Goal: Information Seeking & Learning: Compare options

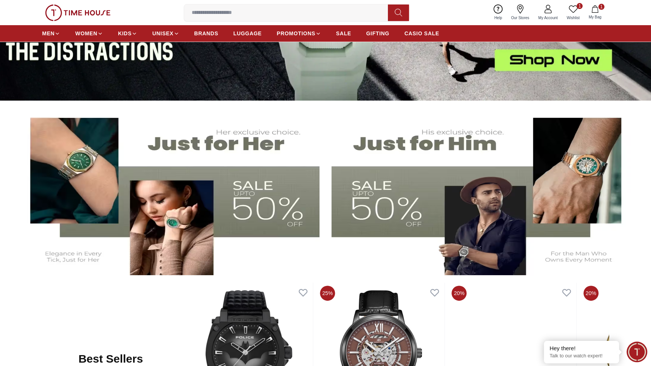
scroll to position [182, 0]
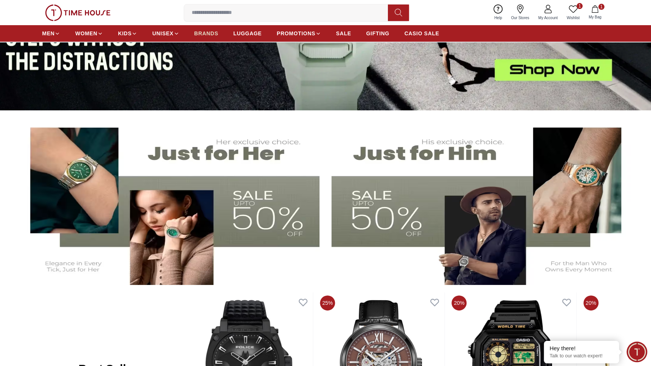
click at [218, 37] on span "BRANDS" at bounding box center [206, 34] width 24 height 8
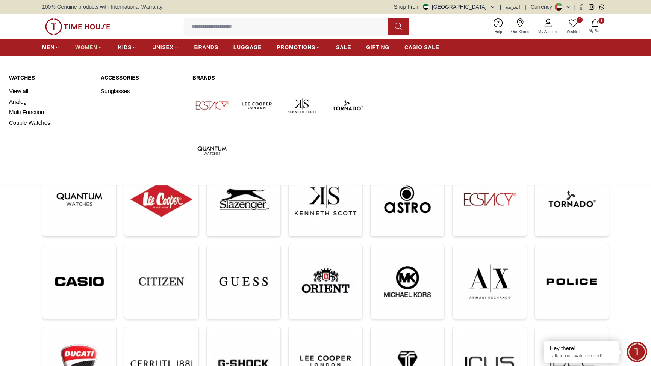
click at [103, 54] on link "WOMEN" at bounding box center [89, 48] width 28 height 14
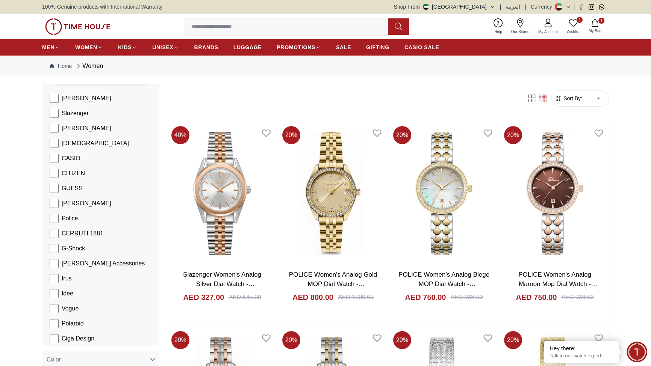
scroll to position [91, 0]
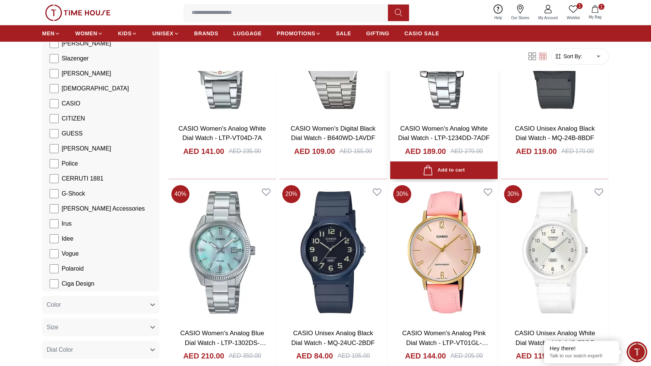
scroll to position [364, 0]
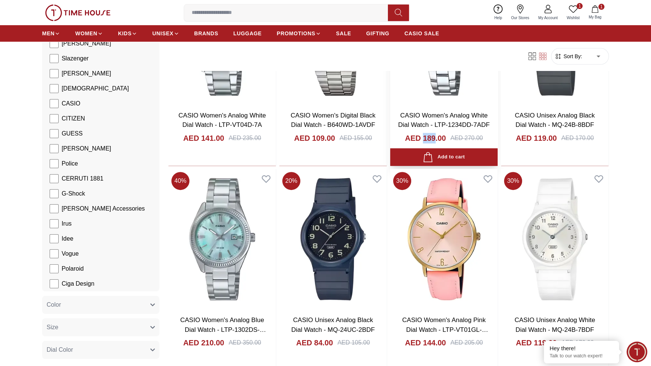
drag, startPoint x: 449, startPoint y: 203, endPoint x: 430, endPoint y: 201, distance: 19.3
click at [430, 166] on div "CASIO Women's Analog White Dial Watch - LTP-1234DD-7ADF AED 189.00 AED 270.00" at bounding box center [443, 135] width 107 height 61
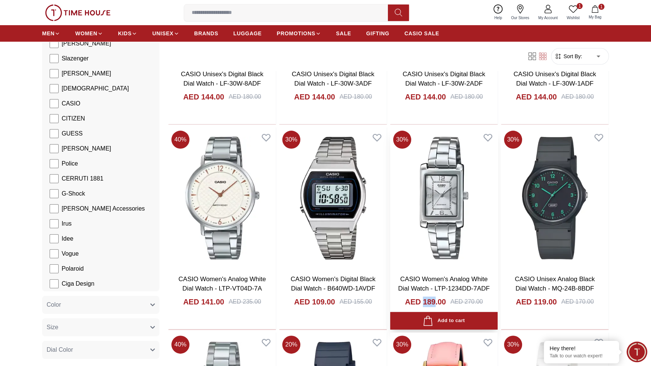
scroll to position [273, 0]
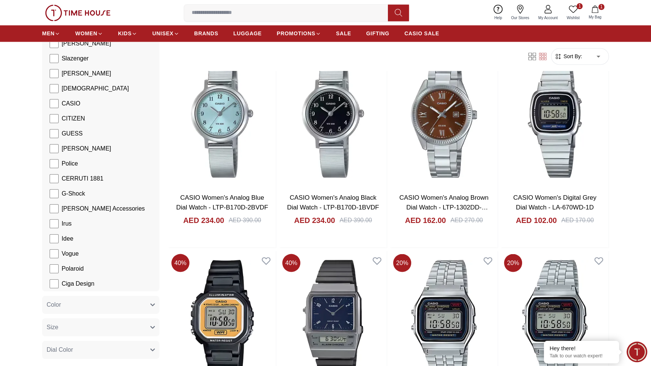
scroll to position [1731, 0]
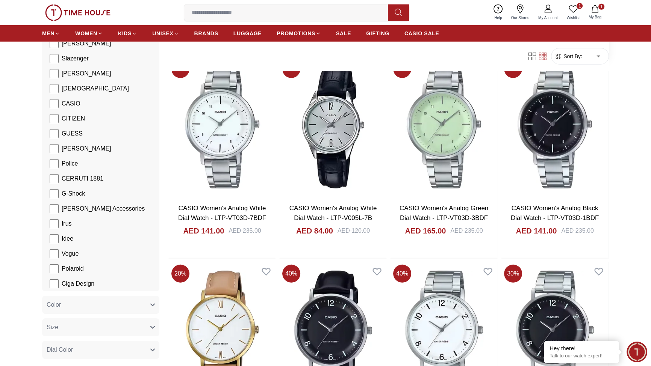
scroll to position [2915, 0]
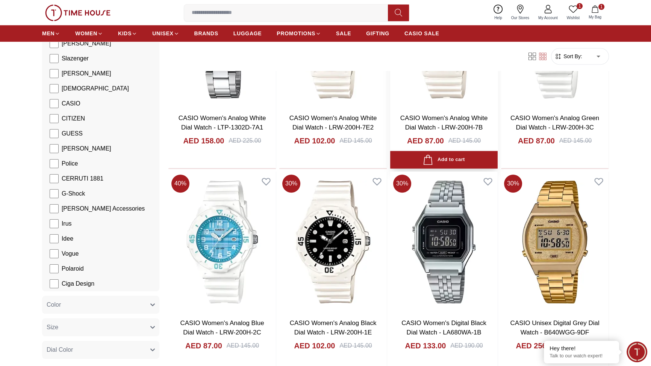
scroll to position [4646, 0]
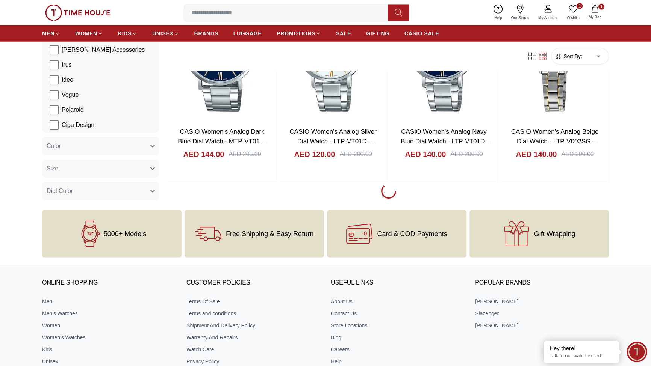
scroll to position [6103, 0]
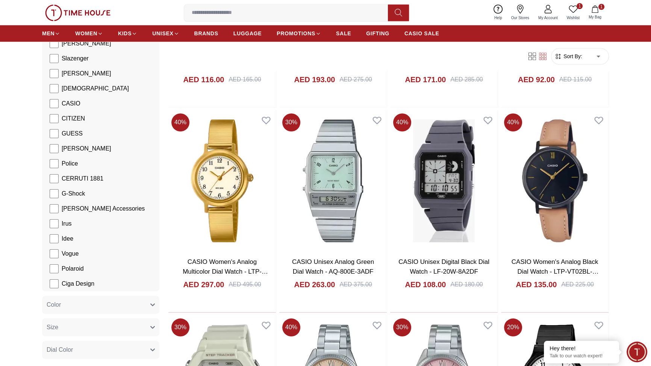
scroll to position [729, 0]
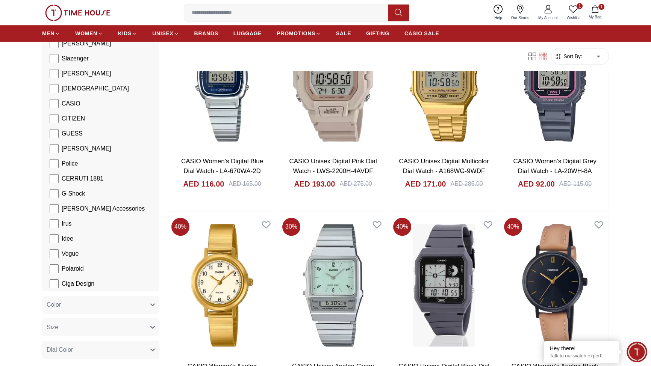
click at [553, 65] on form "Sort By: ​ ****** ​" at bounding box center [580, 56] width 58 height 17
click at [563, 60] on span "Sort By:" at bounding box center [572, 57] width 20 height 8
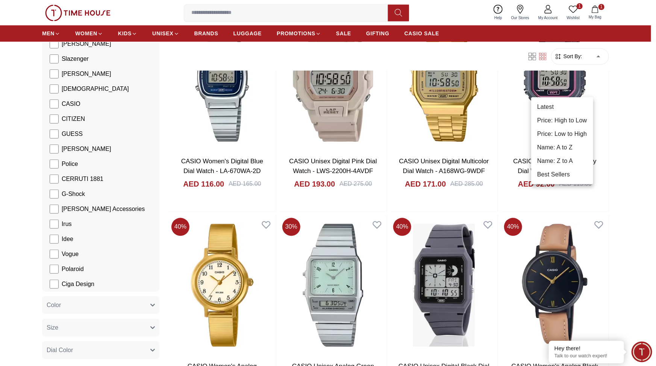
click at [552, 181] on li "Best Sellers" at bounding box center [562, 175] width 62 height 14
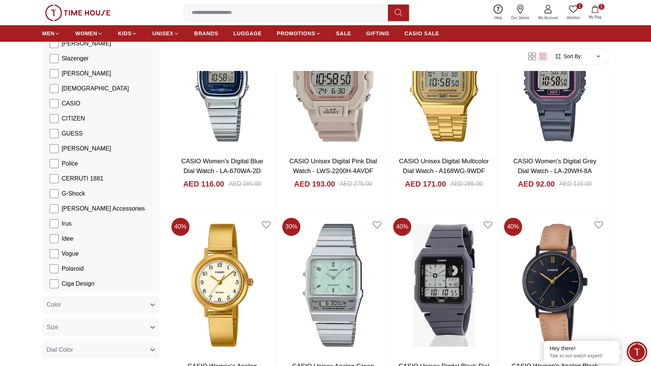
type input "*"
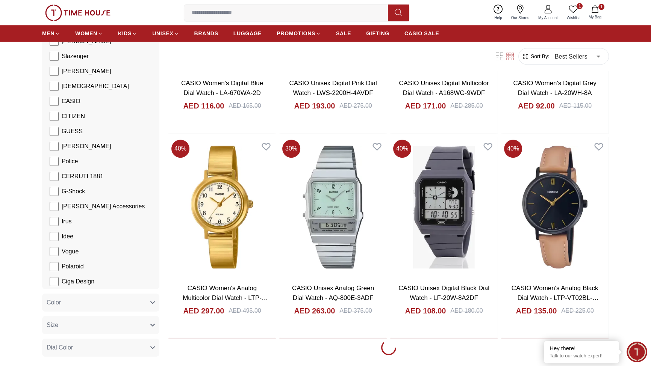
scroll to position [820, 0]
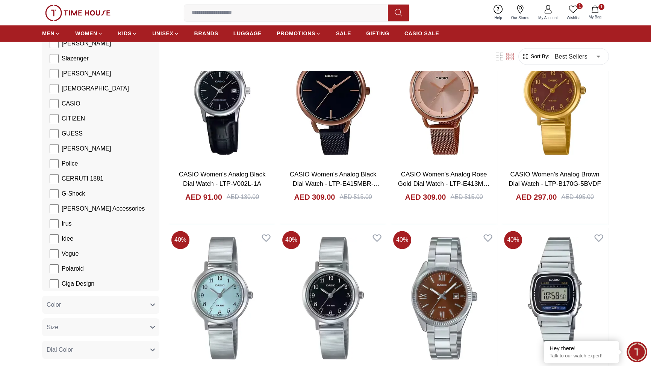
scroll to position [1548, 0]
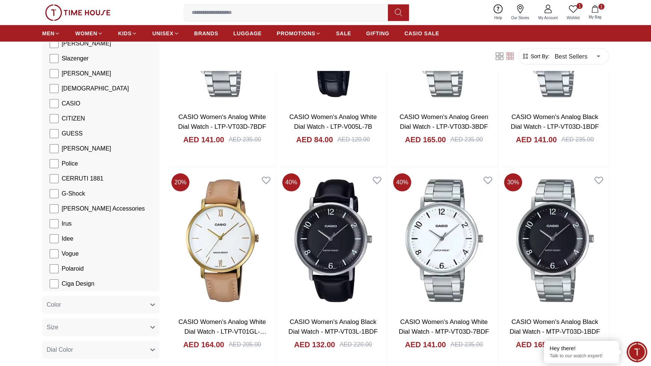
scroll to position [2915, 0]
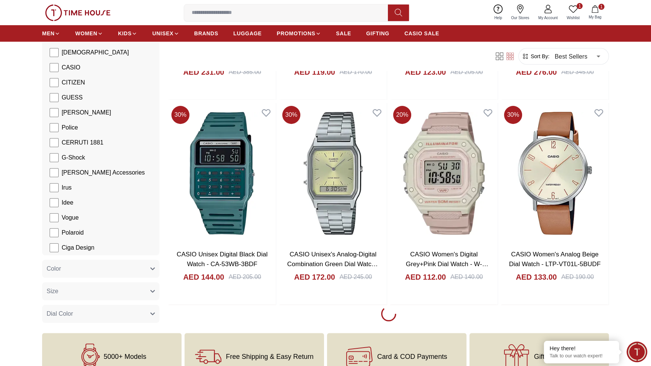
scroll to position [4008, 0]
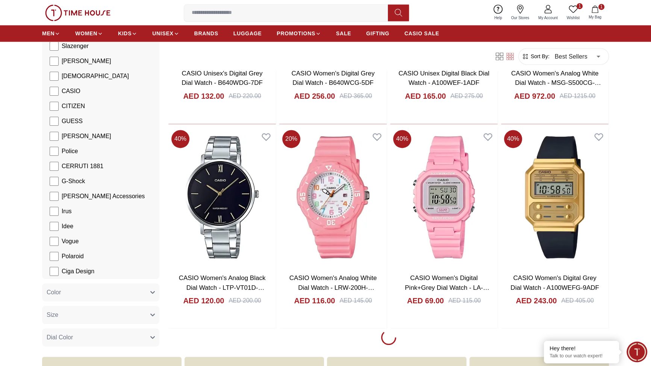
scroll to position [5010, 0]
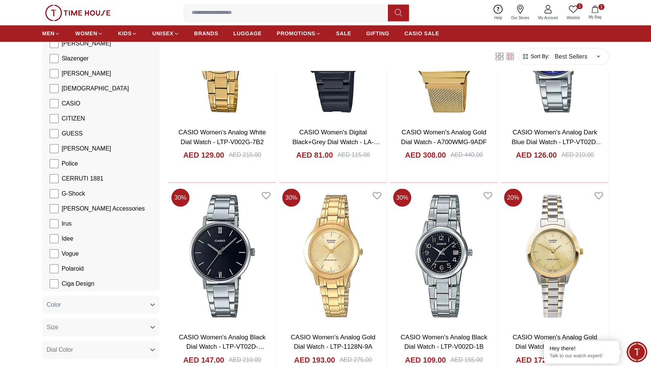
scroll to position [5283, 0]
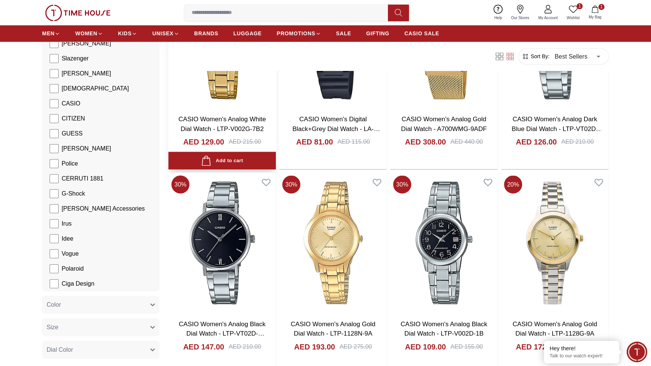
click at [276, 108] on img at bounding box center [221, 37] width 107 height 141
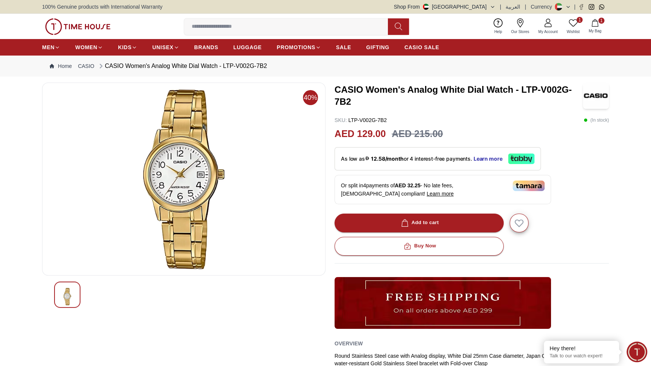
click at [403, 108] on h3 "CASIO Women's Analog White Dial Watch - LTP-V002G-7B2" at bounding box center [458, 96] width 248 height 24
click at [404, 108] on h3 "CASIO Women's Analog White Dial Watch - LTP-V002G-7B2" at bounding box center [458, 96] width 248 height 24
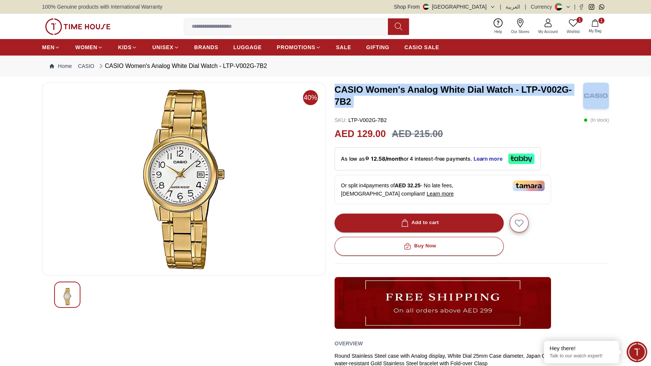
click at [404, 108] on h3 "CASIO Women's Analog White Dial Watch - LTP-V002G-7B2" at bounding box center [458, 96] width 248 height 24
drag, startPoint x: 404, startPoint y: 156, endPoint x: 413, endPoint y: 159, distance: 9.2
click at [413, 108] on h3 "CASIO Women's Analog White Dial Watch - LTP-V002G-7B2" at bounding box center [458, 96] width 248 height 24
drag, startPoint x: 378, startPoint y: 163, endPoint x: 338, endPoint y: 132, distance: 50.8
click at [338, 132] on div "40% CASIO Women's Analog White Dial Watch - LTP-V002G-7B2 SKU : LTP-V002G-7B2 (…" at bounding box center [325, 255] width 567 height 345
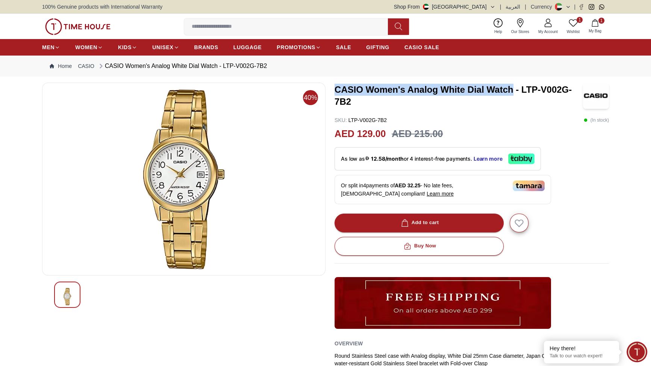
copy h3 "CASIO Women's Analog White Dial Watch"
drag, startPoint x: 499, startPoint y: 159, endPoint x: 349, endPoint y: 142, distance: 150.5
click at [337, 143] on div "40% CASIO Women's Analog White Dial Watch - LTP-V002G-7B2 SKU : LTP-V002G-7B2 (…" at bounding box center [325, 255] width 567 height 345
copy h3 "CASIO Women's Analog White Dial Watch - LTP-V002G-7B2"
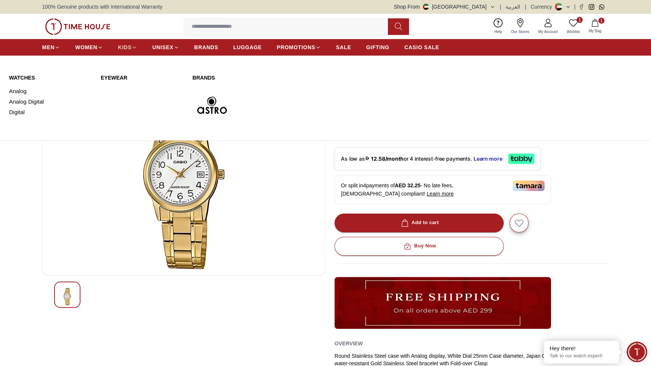
click at [132, 51] on span "KIDS" at bounding box center [125, 48] width 14 height 8
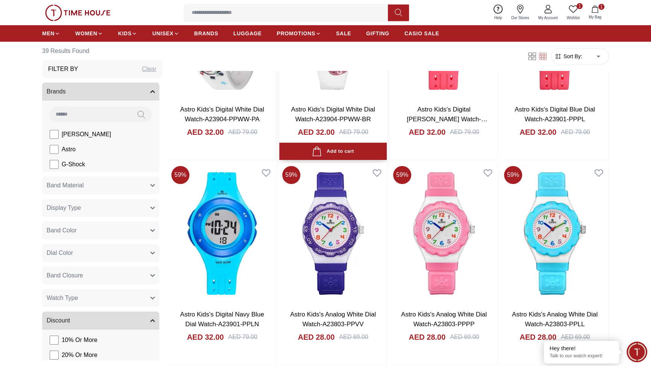
scroll to position [729, 0]
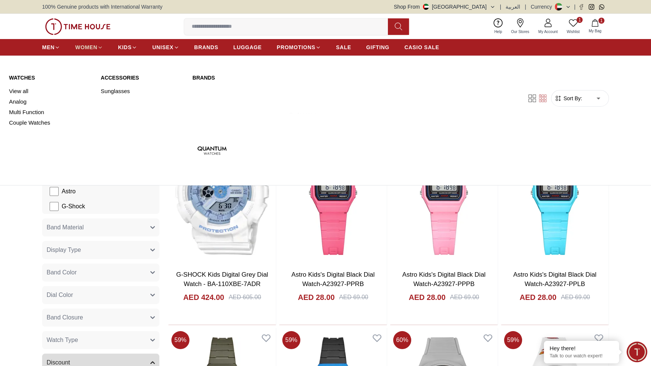
click at [97, 51] on span "WOMEN" at bounding box center [86, 48] width 22 height 8
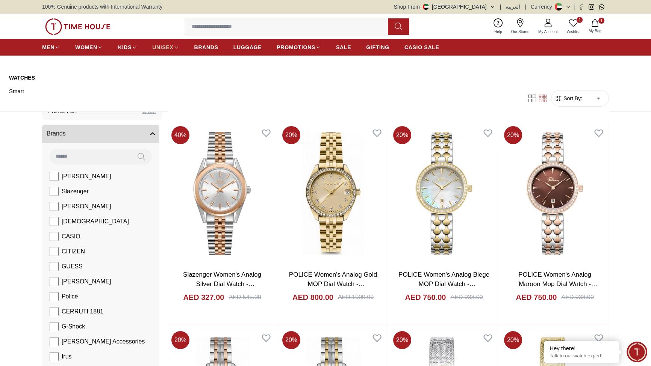
click at [173, 51] on span "UNISEX" at bounding box center [162, 48] width 21 height 8
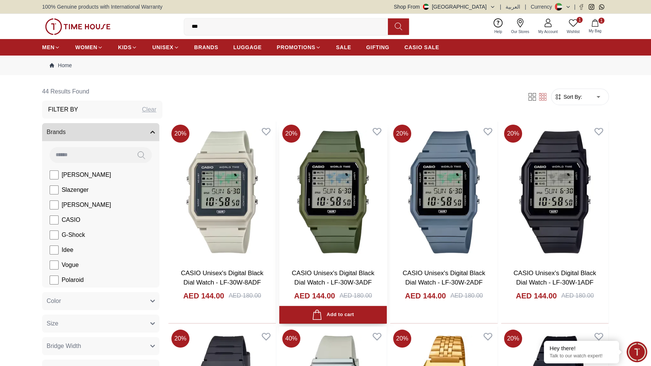
scroll to position [91, 0]
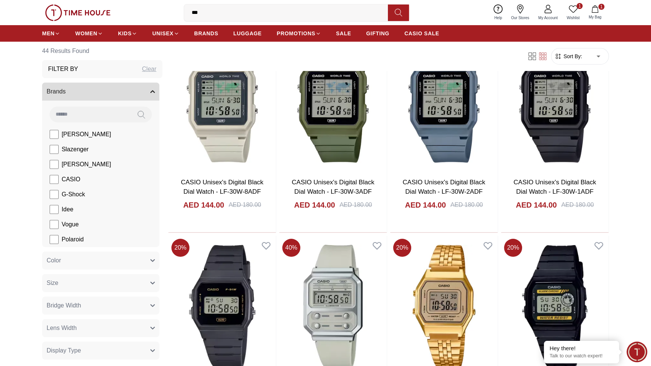
click at [562, 60] on span "Sort By:" at bounding box center [572, 57] width 20 height 8
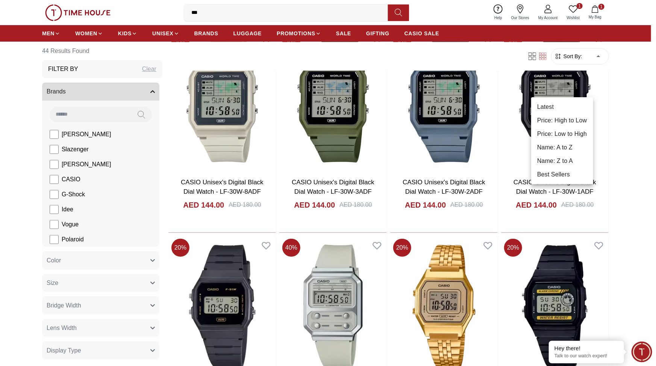
click at [553, 181] on li "Best Sellers" at bounding box center [562, 175] width 62 height 14
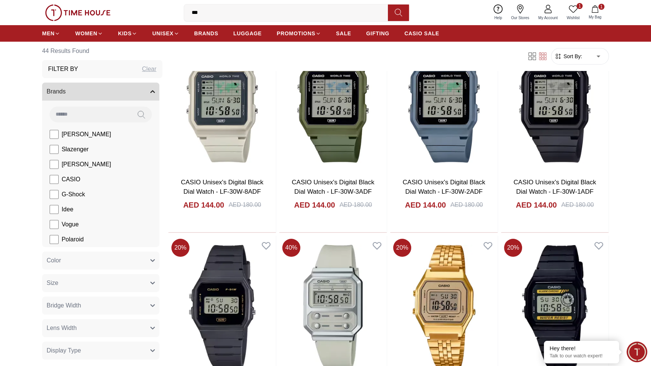
type input "*"
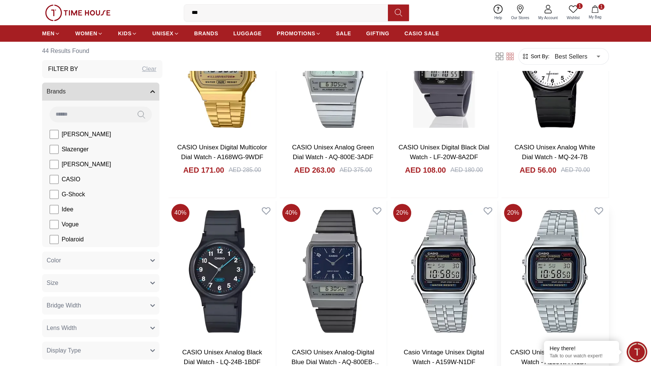
scroll to position [729, 0]
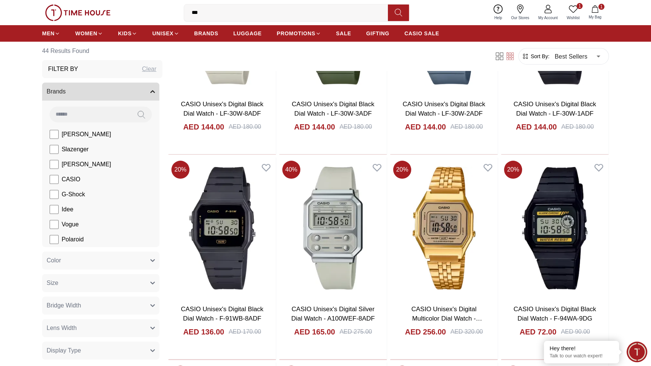
scroll to position [182, 0]
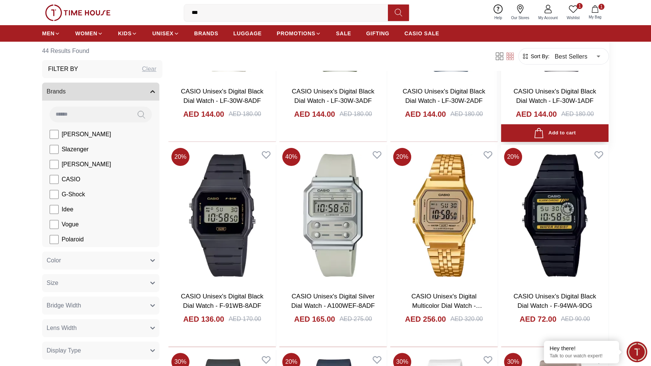
click at [532, 105] on link "CASIO Unisex's Digital Black Dial Watch - LF-30W-1ADF" at bounding box center [554, 96] width 83 height 17
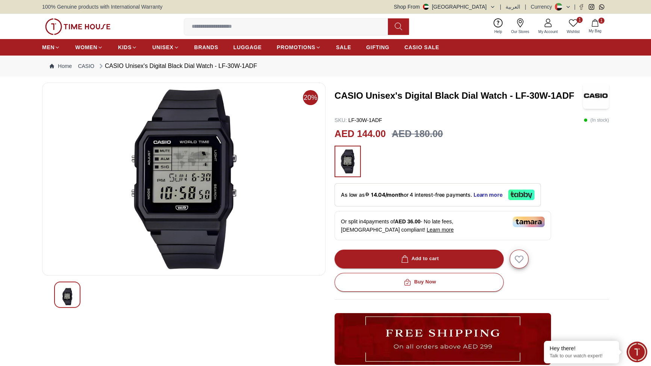
click at [166, 227] on img at bounding box center [183, 179] width 271 height 180
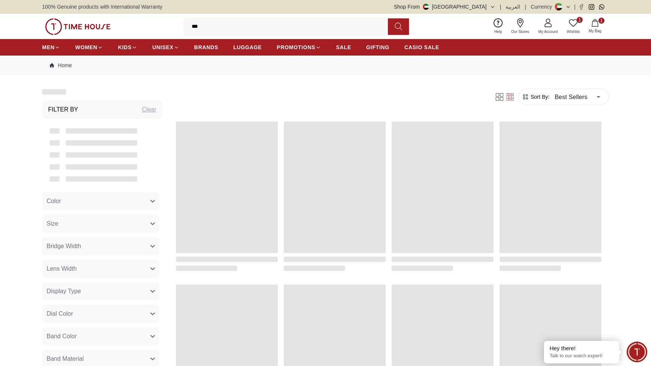
scroll to position [182, 0]
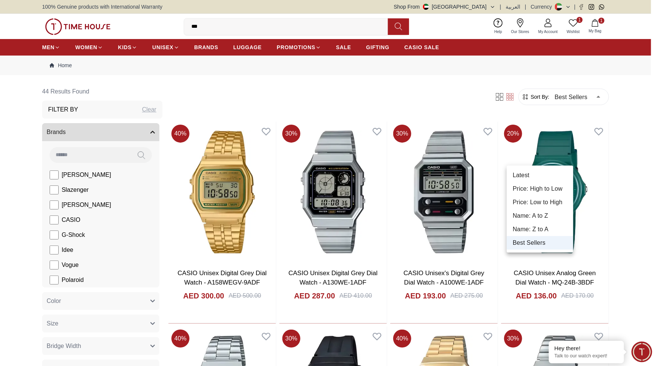
click at [542, 250] on li "Best Sellers" at bounding box center [540, 243] width 67 height 14
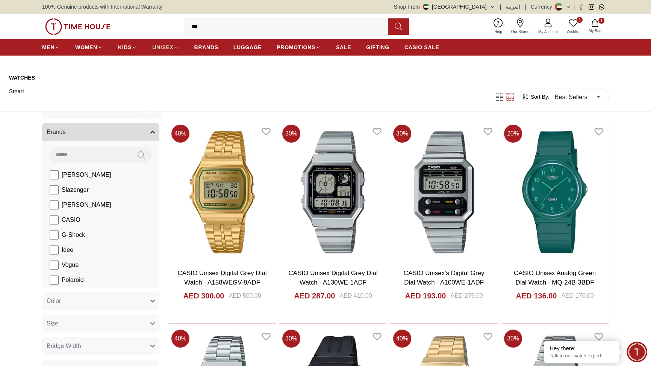
click at [173, 51] on span "UNISEX" at bounding box center [162, 48] width 21 height 8
type input "******"
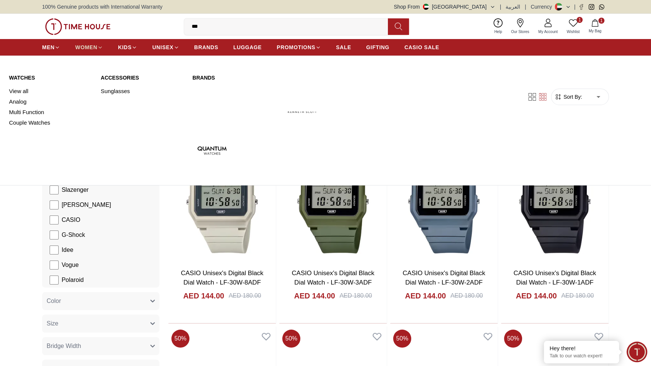
click at [97, 51] on span "WOMEN" at bounding box center [86, 48] width 22 height 8
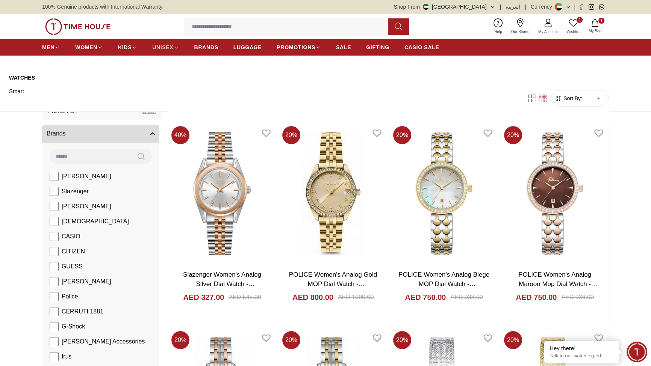
click at [173, 51] on span "UNISEX" at bounding box center [162, 48] width 21 height 8
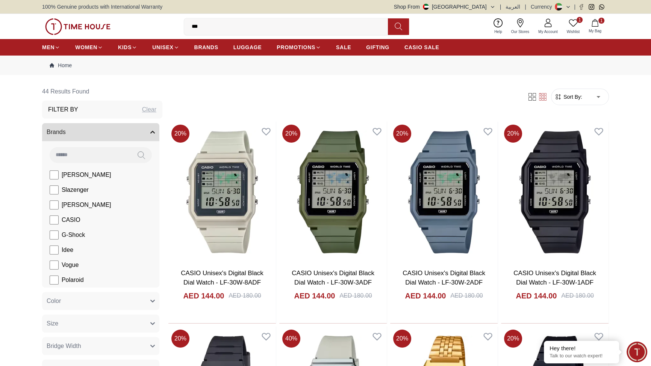
click at [563, 101] on span "Sort By:" at bounding box center [572, 97] width 20 height 8
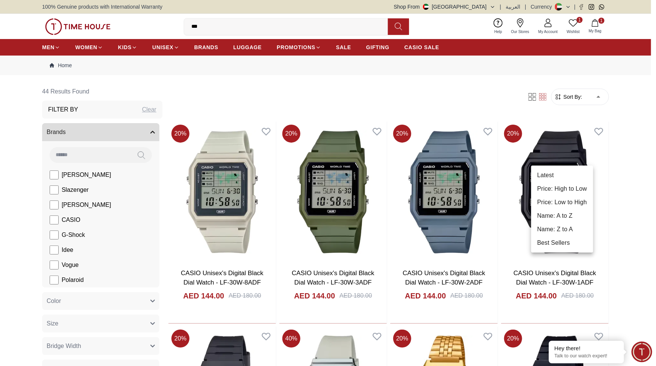
click at [569, 250] on li "Best Sellers" at bounding box center [562, 243] width 62 height 14
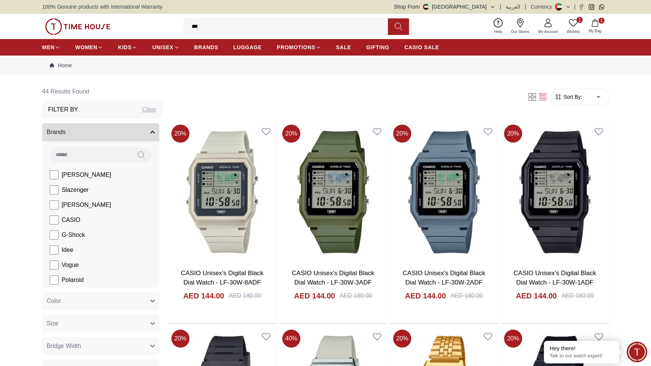
type input "*"
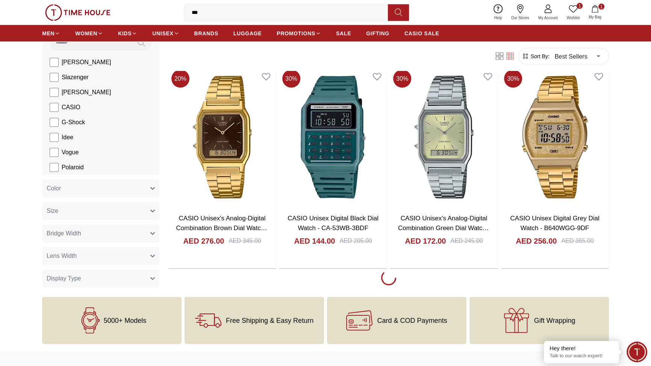
scroll to position [1913, 0]
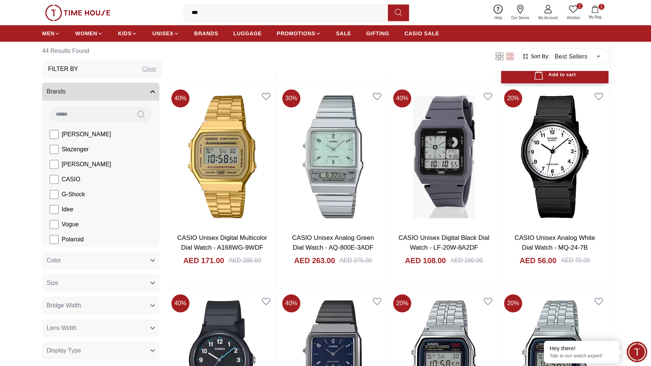
scroll to position [638, 0]
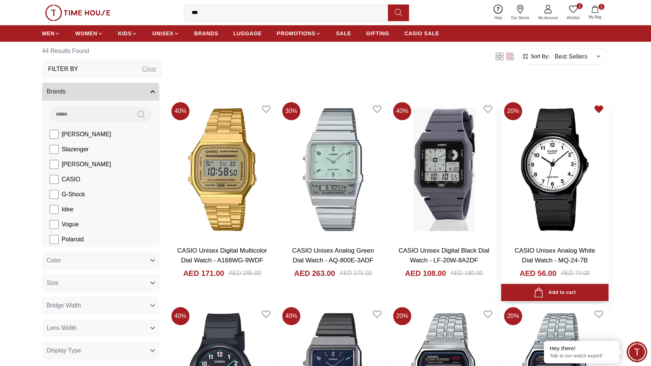
click at [595, 113] on icon at bounding box center [599, 109] width 8 height 7
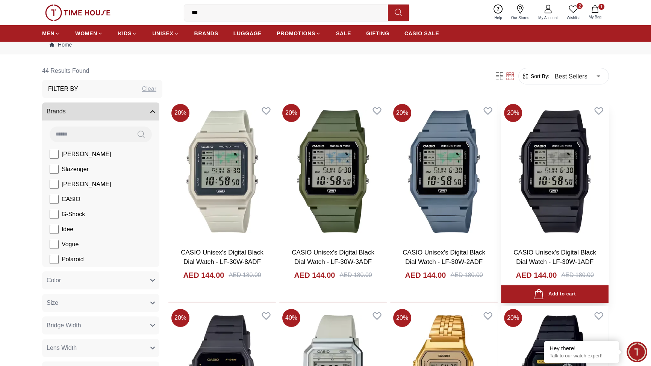
scroll to position [0, 0]
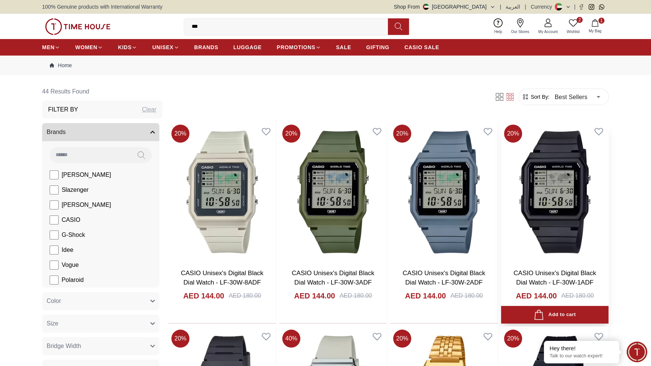
click at [556, 299] on div "CASIO Unisex's Digital Black Dial Watch - LF-30W-1ADF AED 144.00 AED 180.00" at bounding box center [554, 293] width 107 height 61
click at [544, 287] on link "CASIO Unisex's Digital Black Dial Watch - LF-30W-1ADF" at bounding box center [554, 278] width 83 height 17
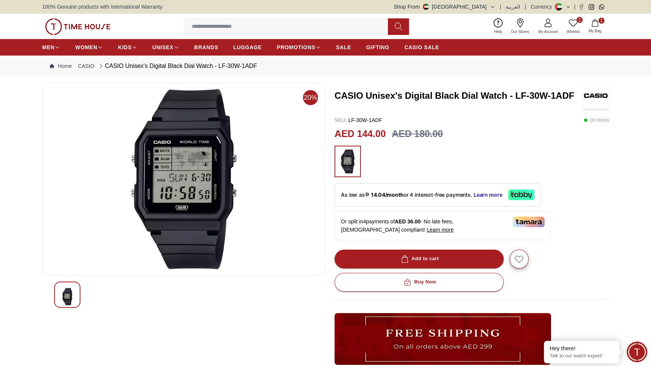
click at [422, 102] on h3 "CASIO Unisex's Digital Black Dial Watch - LF-30W-1ADF" at bounding box center [458, 96] width 248 height 12
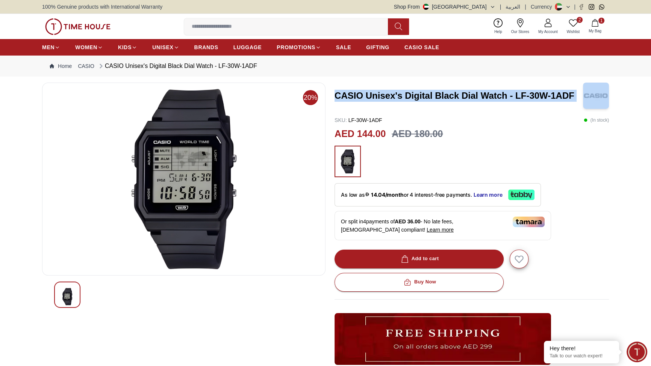
click at [422, 102] on h3 "CASIO Unisex's Digital Black Dial Watch - LF-30W-1ADF" at bounding box center [458, 96] width 248 height 12
copy h3 "CASIO Unisex's Digital Black Dial Watch - LF-30W-1ADF"
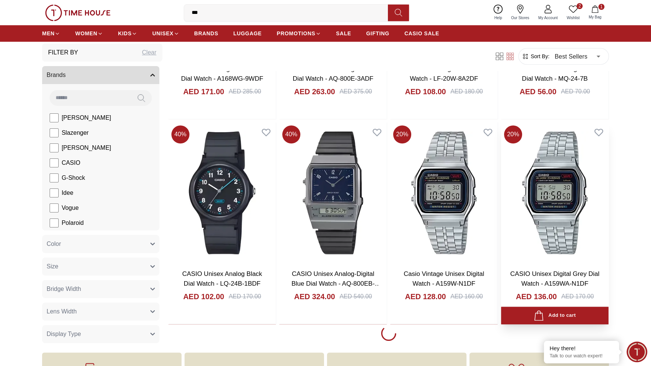
scroll to position [638, 0]
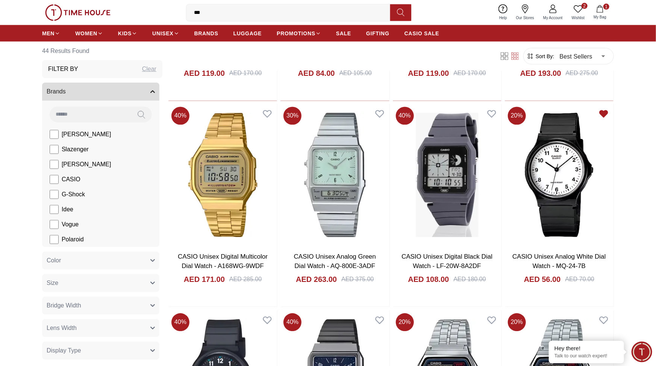
click at [527, 75] on body "100% Genuine products with International Warranty Shop From [GEOGRAPHIC_DATA] |…" at bounding box center [328, 87] width 656 height 1451
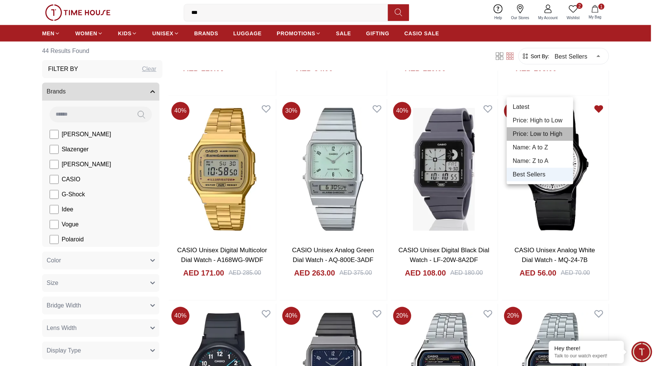
click at [559, 141] on li "Price: Low to High" at bounding box center [540, 134] width 67 height 14
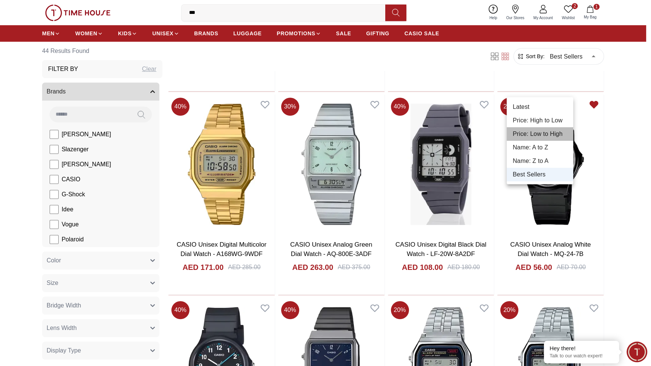
type input "*"
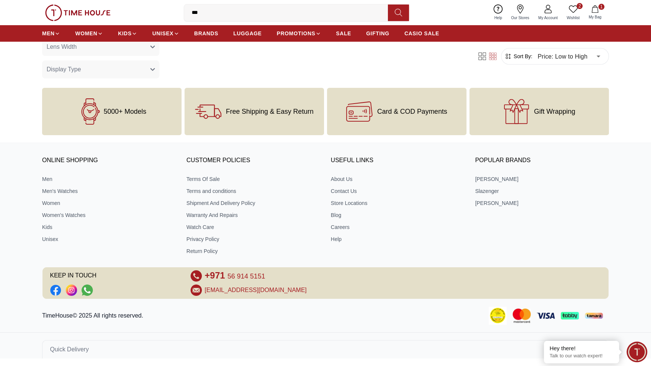
scroll to position [464, 0]
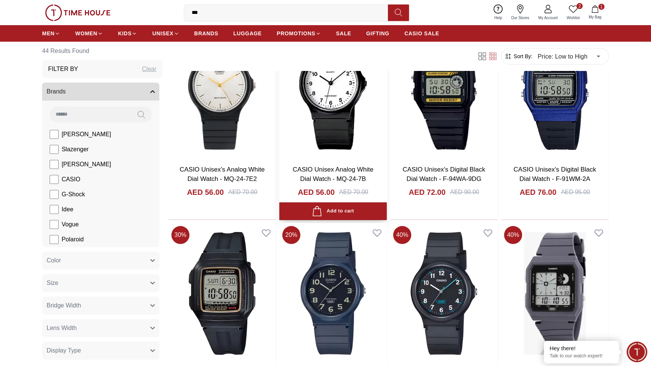
scroll to position [91, 0]
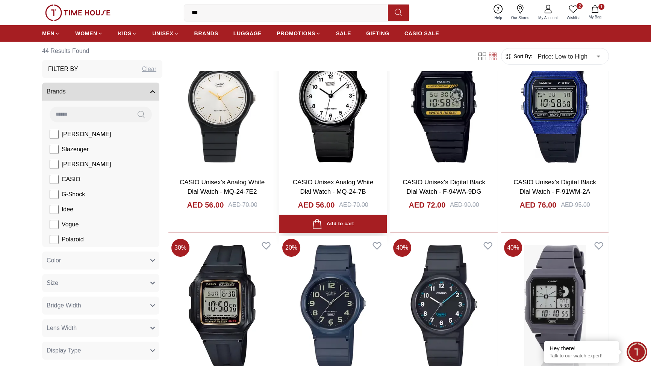
click at [387, 172] on img at bounding box center [332, 101] width 107 height 141
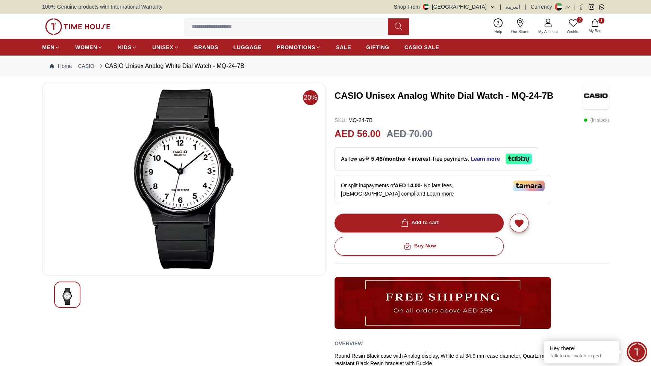
click at [414, 102] on h3 "CASIO Unisex Analog White Dial Watch - MQ-24-7B" at bounding box center [458, 96] width 248 height 12
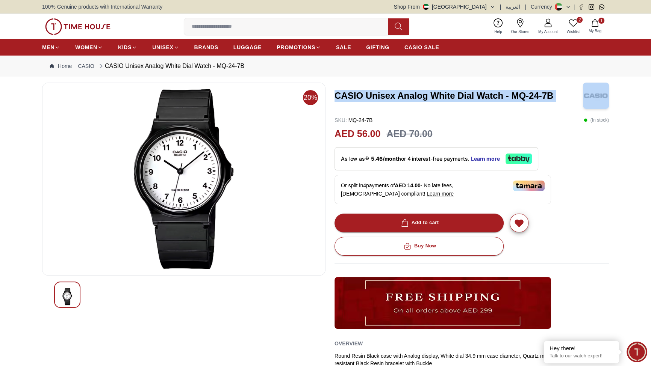
click at [414, 102] on h3 "CASIO Unisex Analog White Dial Watch - MQ-24-7B" at bounding box center [458, 96] width 248 height 12
copy h3 "CASIO Unisex Analog White Dial Watch - MQ-24-7B"
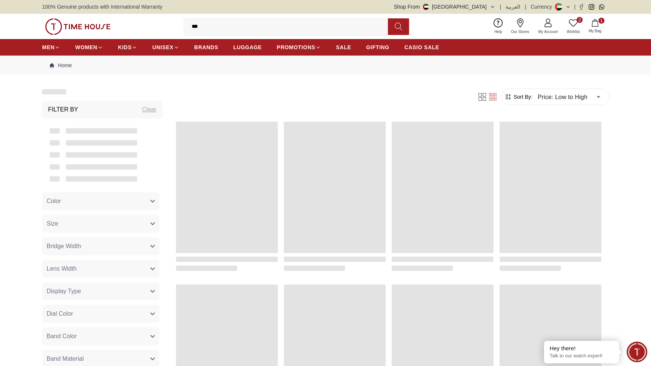
scroll to position [91, 0]
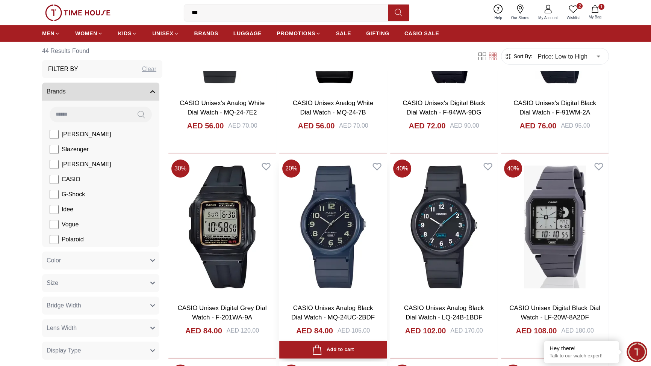
scroll to position [182, 0]
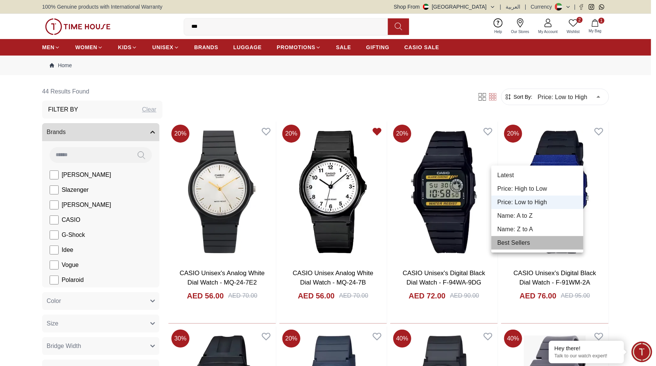
click at [519, 250] on li "Best Sellers" at bounding box center [537, 243] width 92 height 14
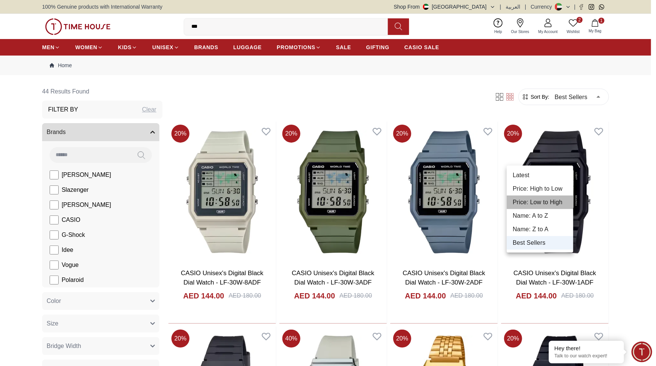
click at [552, 209] on li "Price: Low to High" at bounding box center [540, 203] width 67 height 14
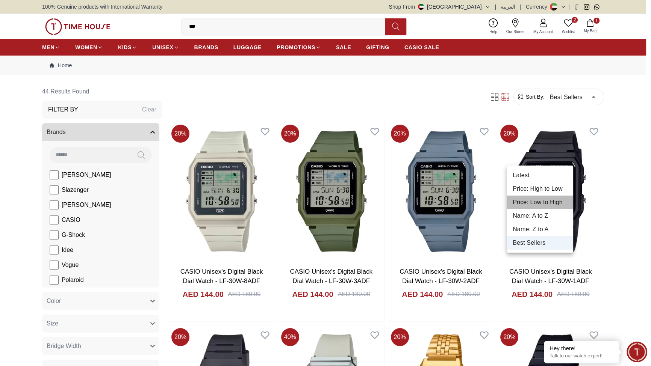
type input "*"
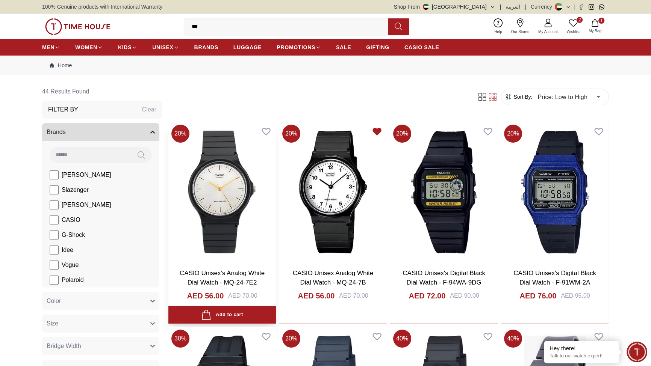
click at [276, 263] on img at bounding box center [221, 192] width 107 height 141
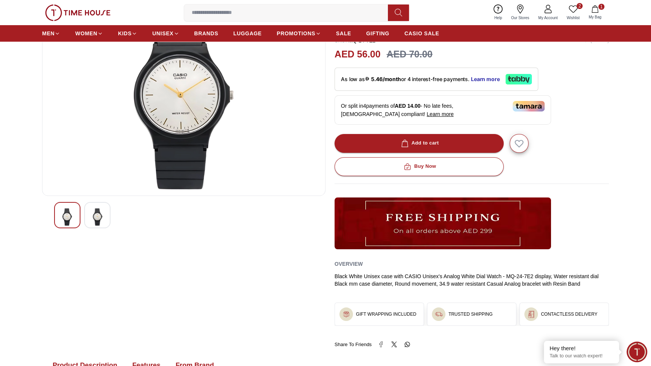
scroll to position [91, 0]
